Goal: Task Accomplishment & Management: Manage account settings

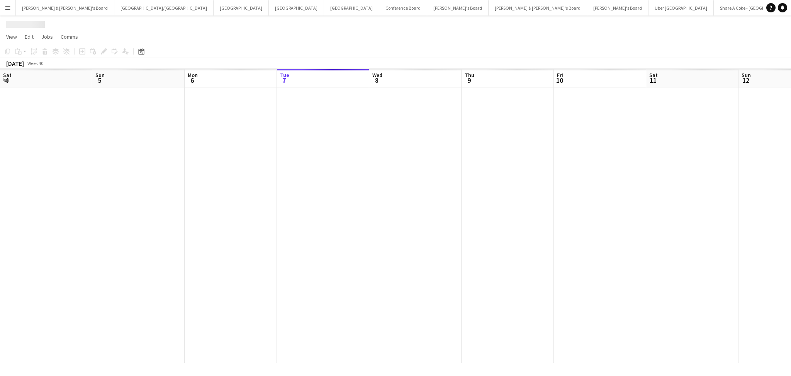
scroll to position [0, 184]
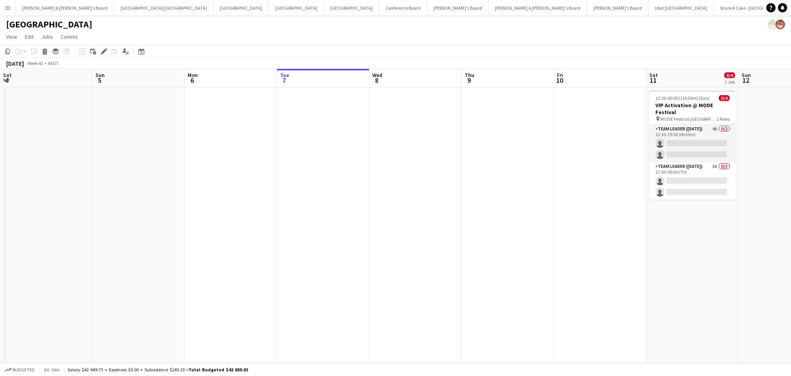
scroll to position [0, 293]
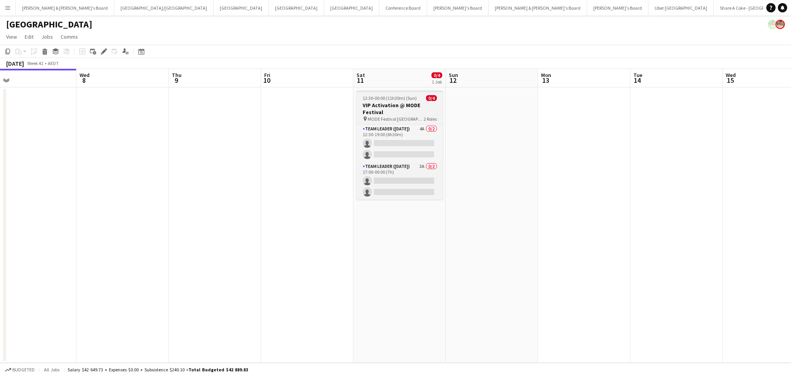
click at [419, 106] on h3 "VIP Activation @ MODE Festival" at bounding box center [400, 109] width 87 height 14
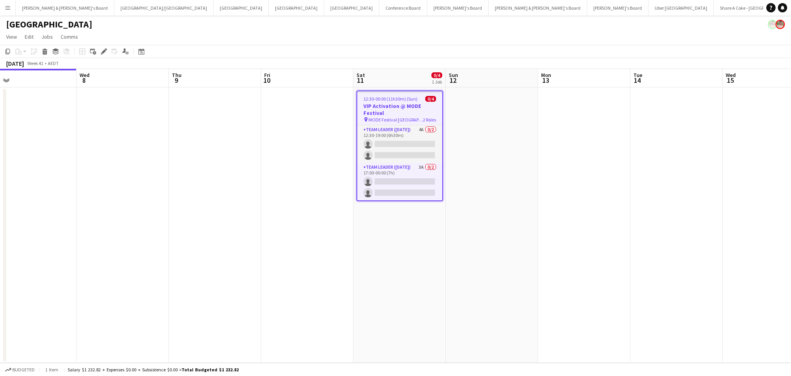
click at [419, 106] on h3 "VIP Activation @ MODE Festival" at bounding box center [399, 109] width 85 height 14
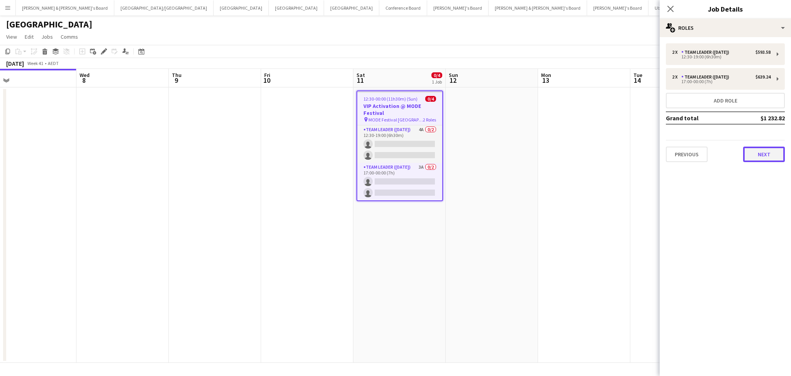
click at [754, 153] on button "Next" at bounding box center [765, 153] width 42 height 15
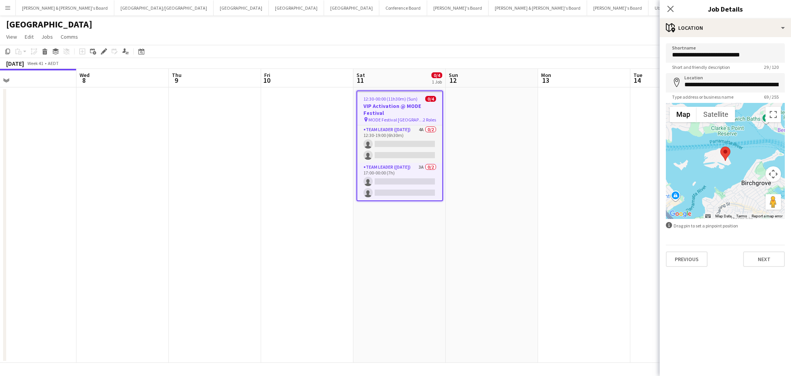
drag, startPoint x: 665, startPoint y: 229, endPoint x: 645, endPoint y: 218, distance: 23.3
click at [663, 226] on form "**********" at bounding box center [725, 154] width 131 height 223
click at [572, 176] on app-date-cell at bounding box center [584, 224] width 92 height 275
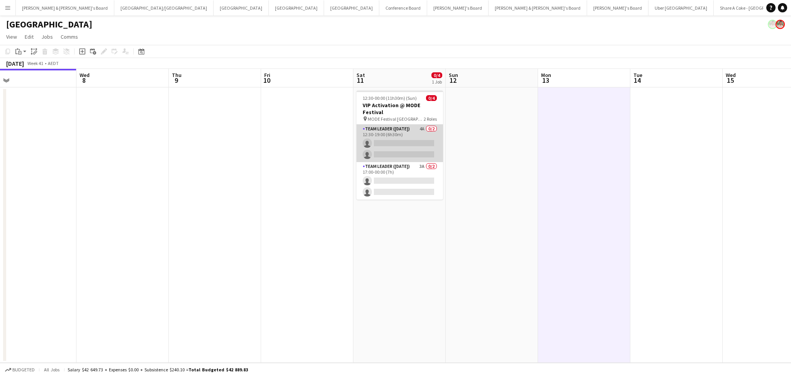
click at [428, 139] on app-card-role "Team Leader (Saturday) 4A 0/2 12:30-19:00 (6h30m) single-neutral-actions single…" at bounding box center [400, 142] width 87 height 37
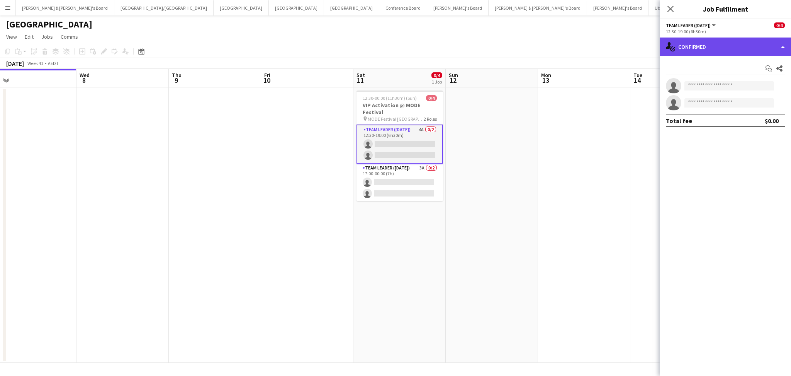
click at [690, 45] on div "single-neutral-actions-check-2 Confirmed" at bounding box center [725, 46] width 131 height 19
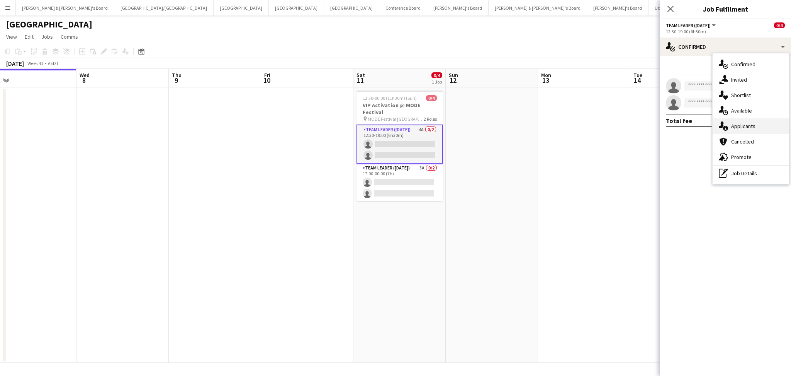
click at [742, 124] on span "Applicants" at bounding box center [744, 126] width 24 height 7
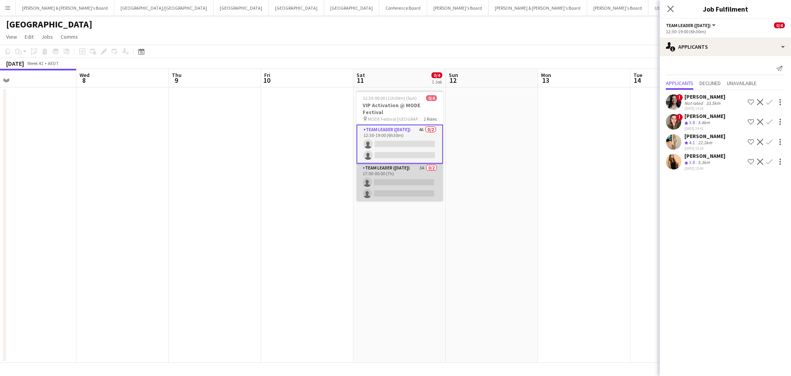
click at [409, 170] on app-card-role "Team Leader (Saturday) 3A 0/2 17:00-00:00 (7h) single-neutral-actions single-ne…" at bounding box center [400, 181] width 87 height 37
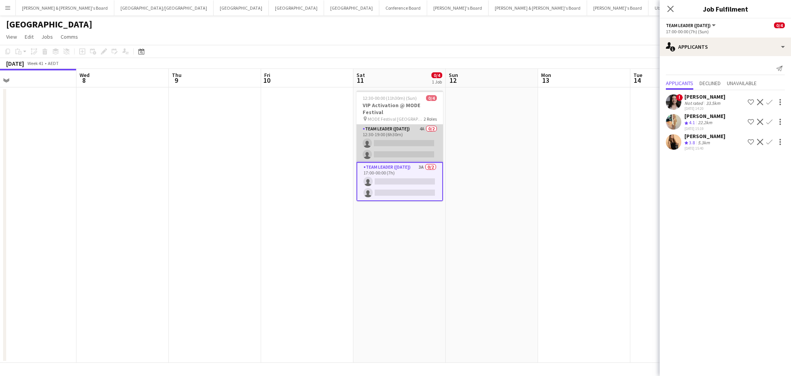
click at [402, 130] on app-card-role "Team Leader (Saturday) 4A 0/2 12:30-19:00 (6h30m) single-neutral-actions single…" at bounding box center [400, 142] width 87 height 37
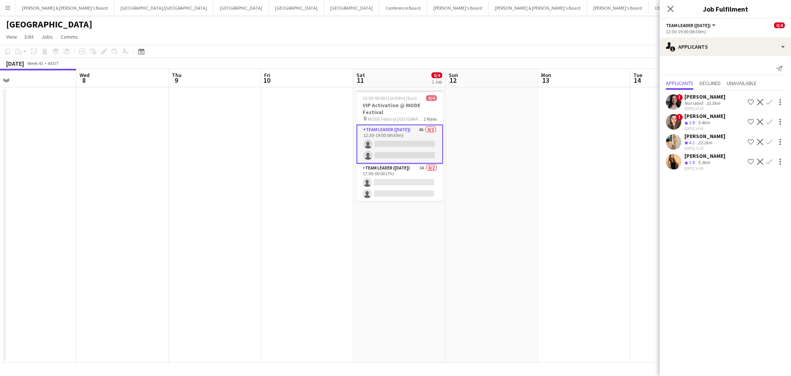
click at [544, 183] on app-date-cell at bounding box center [584, 224] width 92 height 275
